Goal: Task Accomplishment & Management: Manage account settings

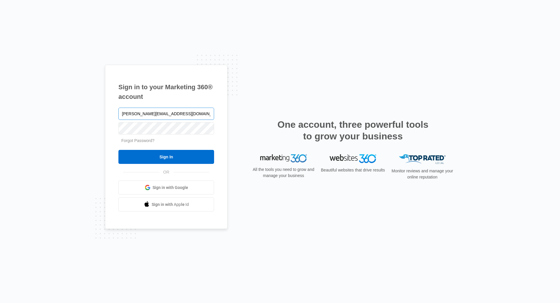
type input "[PERSON_NAME][EMAIL_ADDRESS][DOMAIN_NAME]"
click at [119, 150] on input "Sign In" at bounding box center [167, 157] width 96 height 14
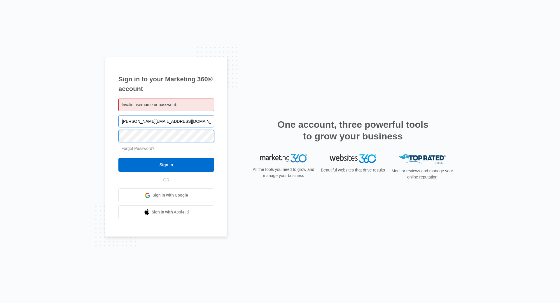
click at [119, 158] on input "Sign In" at bounding box center [167, 165] width 96 height 14
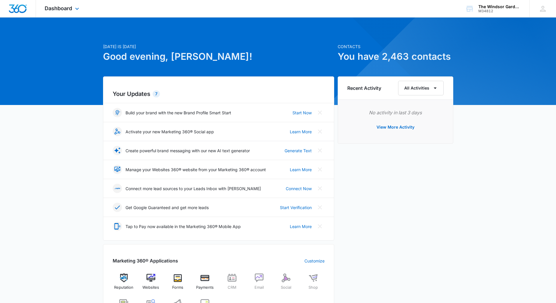
click at [66, 5] on div "Dashboard Apps Reputation Websites Forms CRM Email Social Shop Payments POS Con…" at bounding box center [62, 8] width 53 height 17
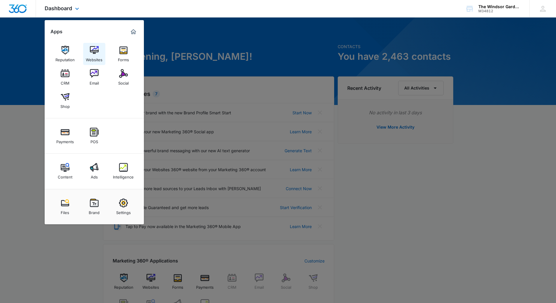
click at [93, 53] on img at bounding box center [94, 50] width 9 height 9
